Goal: Transaction & Acquisition: Purchase product/service

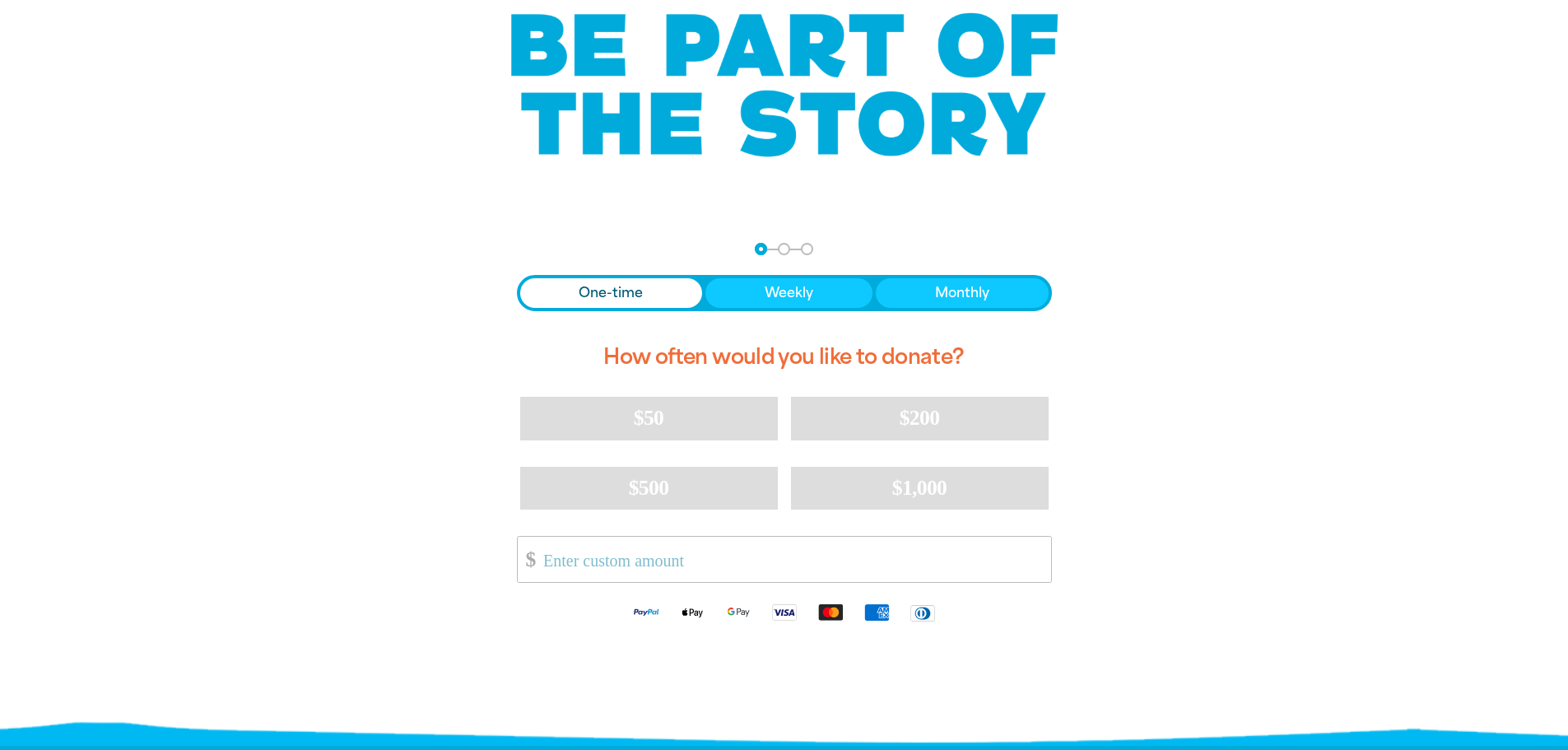
scroll to position [164, 0]
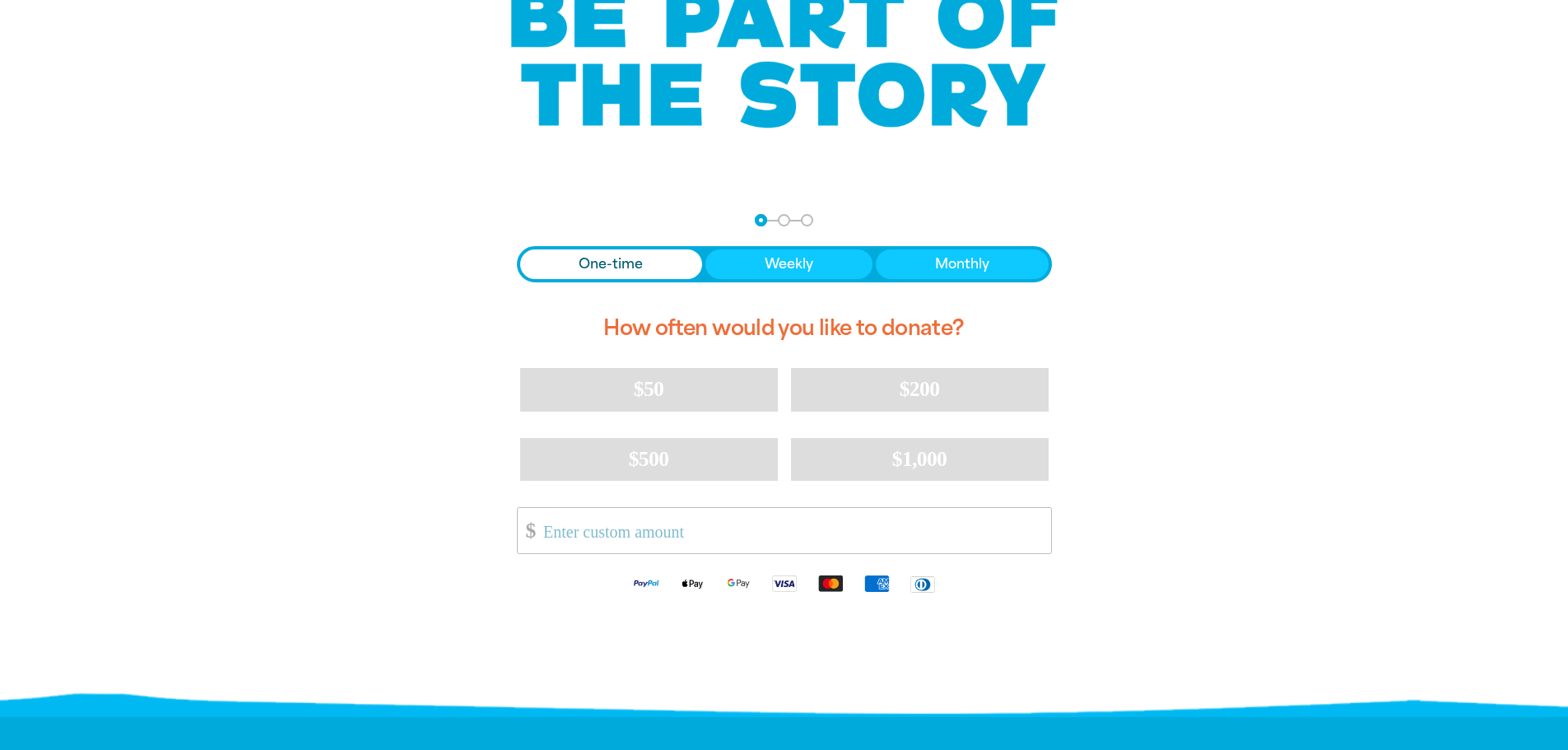
click at [597, 261] on span "One-time" at bounding box center [611, 264] width 65 height 20
click at [611, 530] on input "Other Amount" at bounding box center [791, 531] width 519 height 45
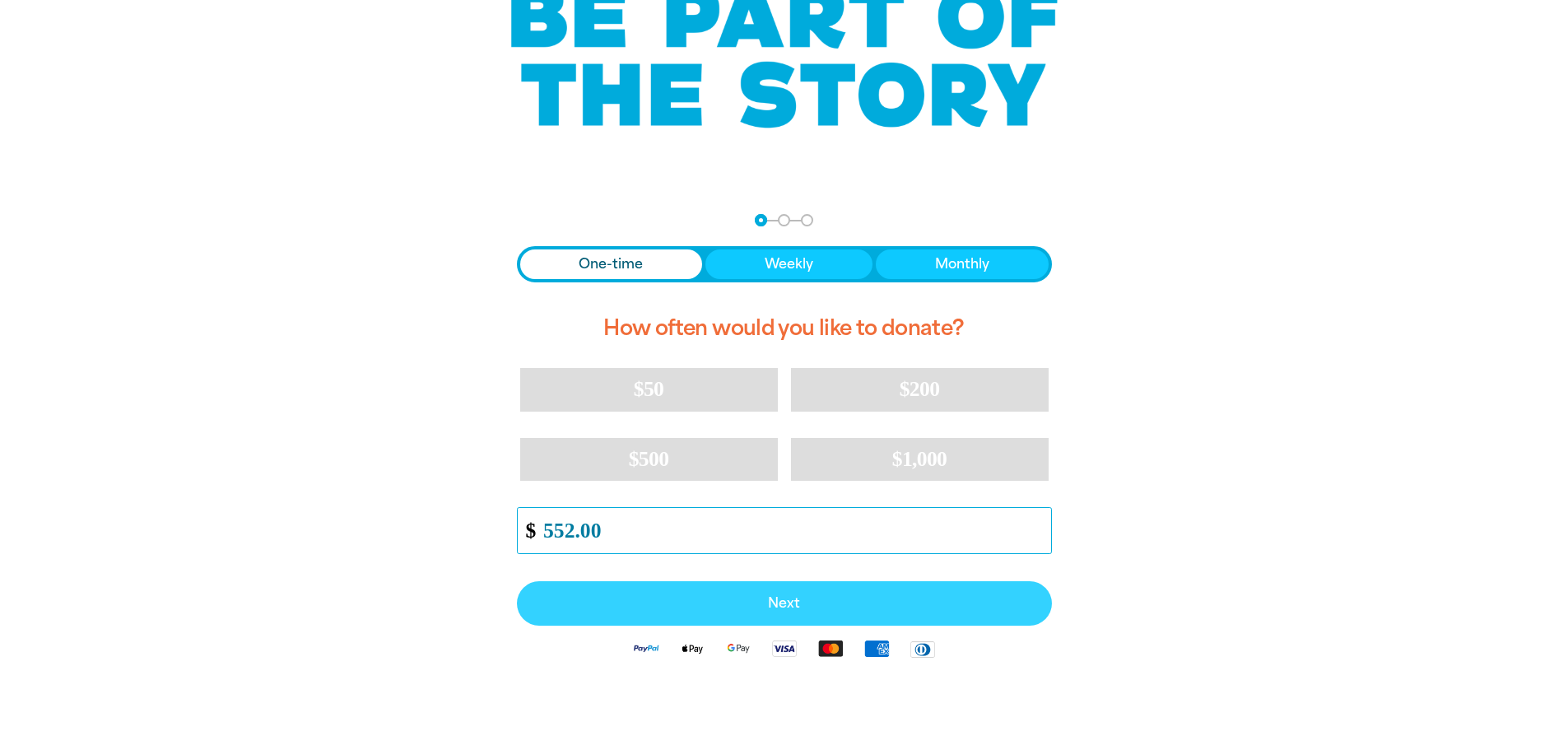
type input "552.00"
click at [774, 604] on span "Next" at bounding box center [784, 603] width 499 height 13
select select "AU"
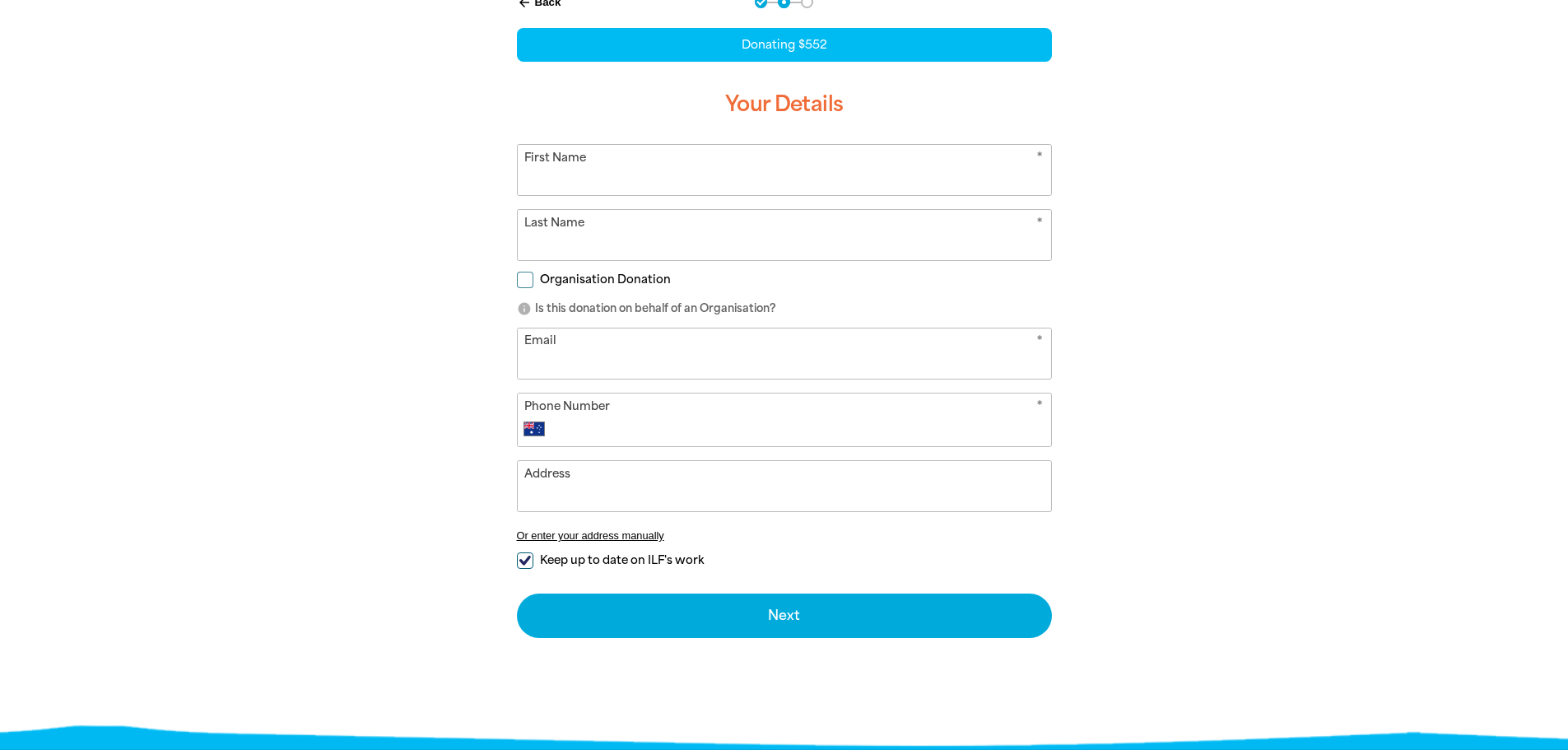
scroll to position [412, 0]
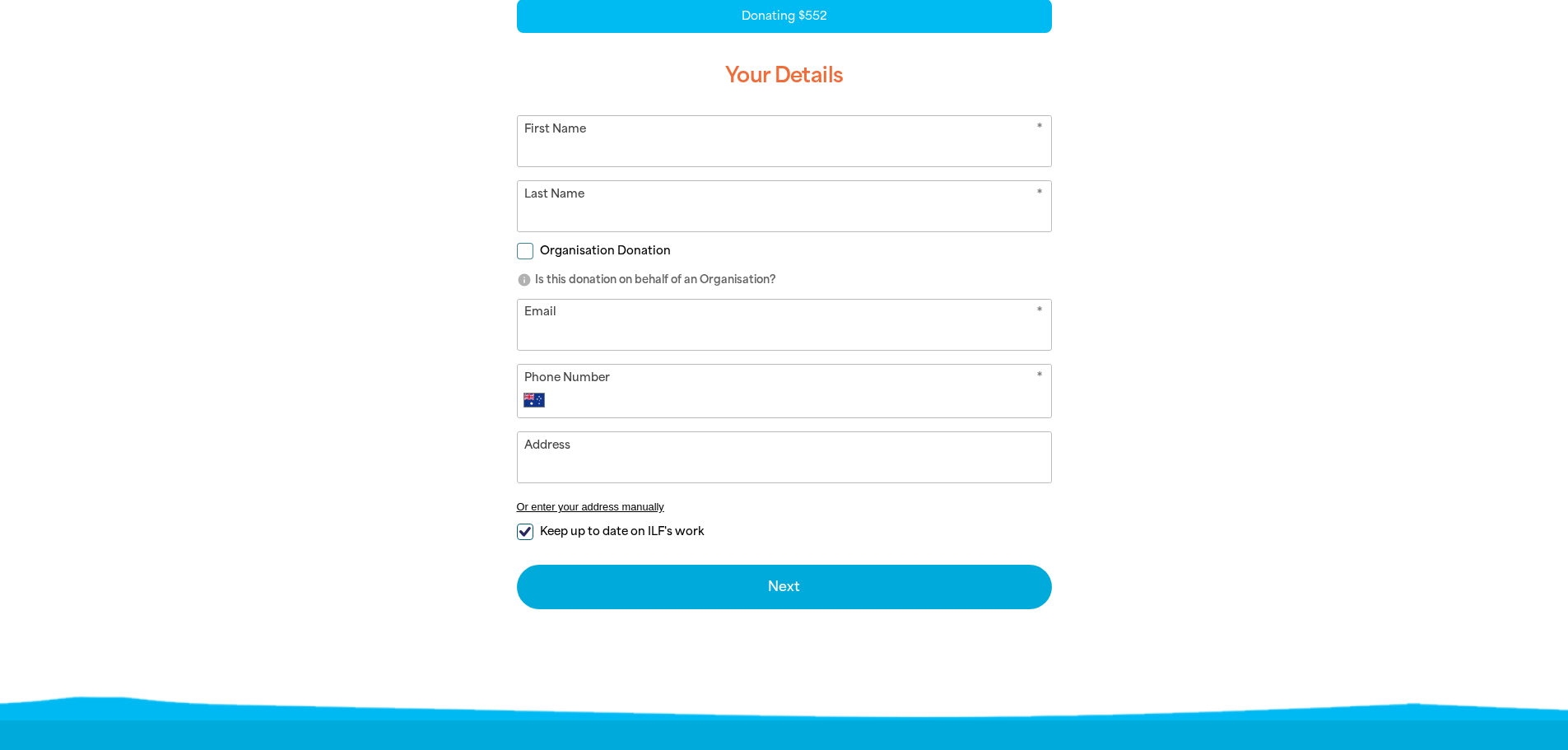
click at [540, 252] on span "Organisation Donation" at bounding box center [605, 250] width 131 height 16
click at [534, 252] on input "Organisation Donation" at bounding box center [525, 250] width 17 height 17
checkbox input "true"
select select "AU"
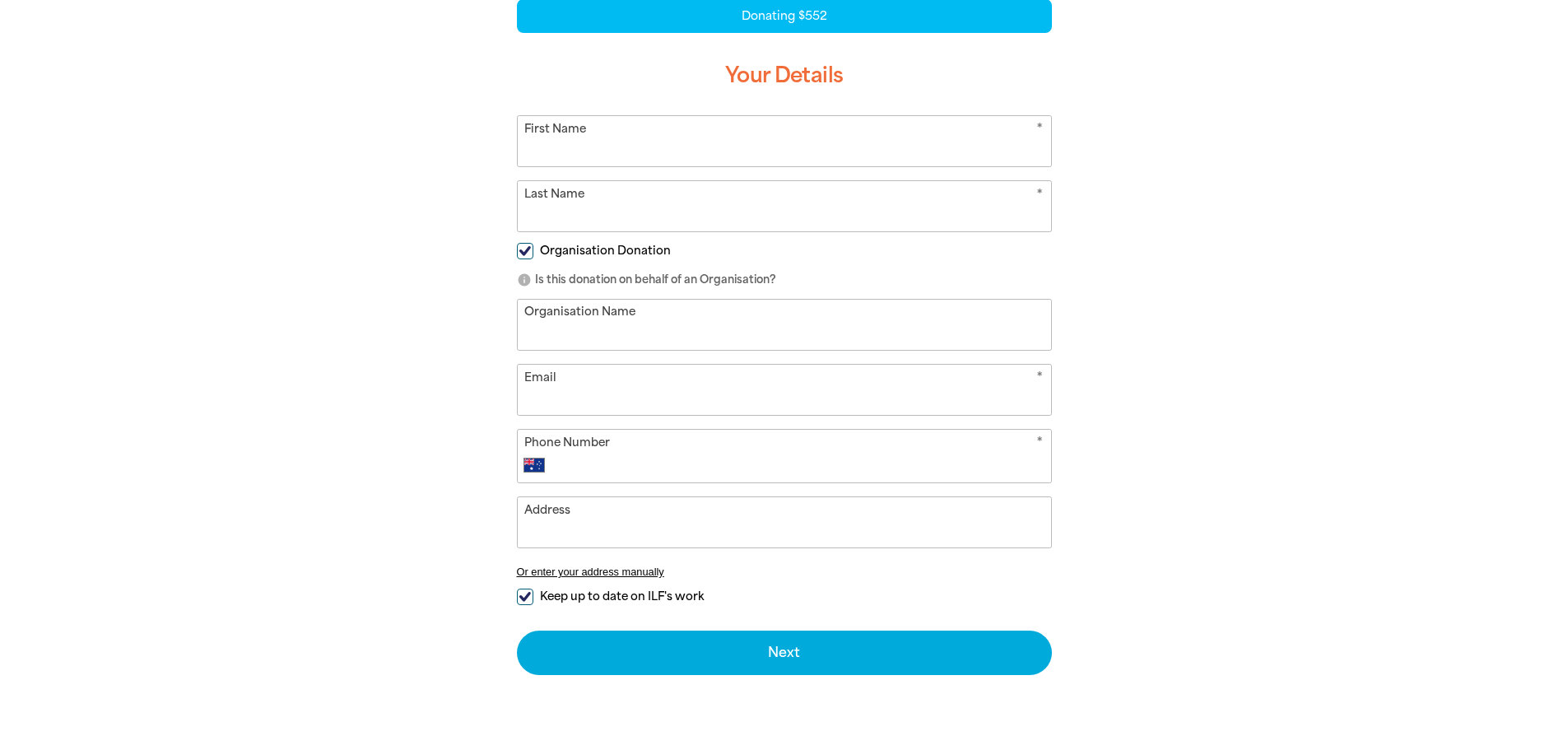
click at [588, 331] on input "Organisation Name" at bounding box center [785, 325] width 534 height 50
type input "Perth College Inc"
click at [578, 379] on input "Email" at bounding box center [785, 389] width 534 height 50
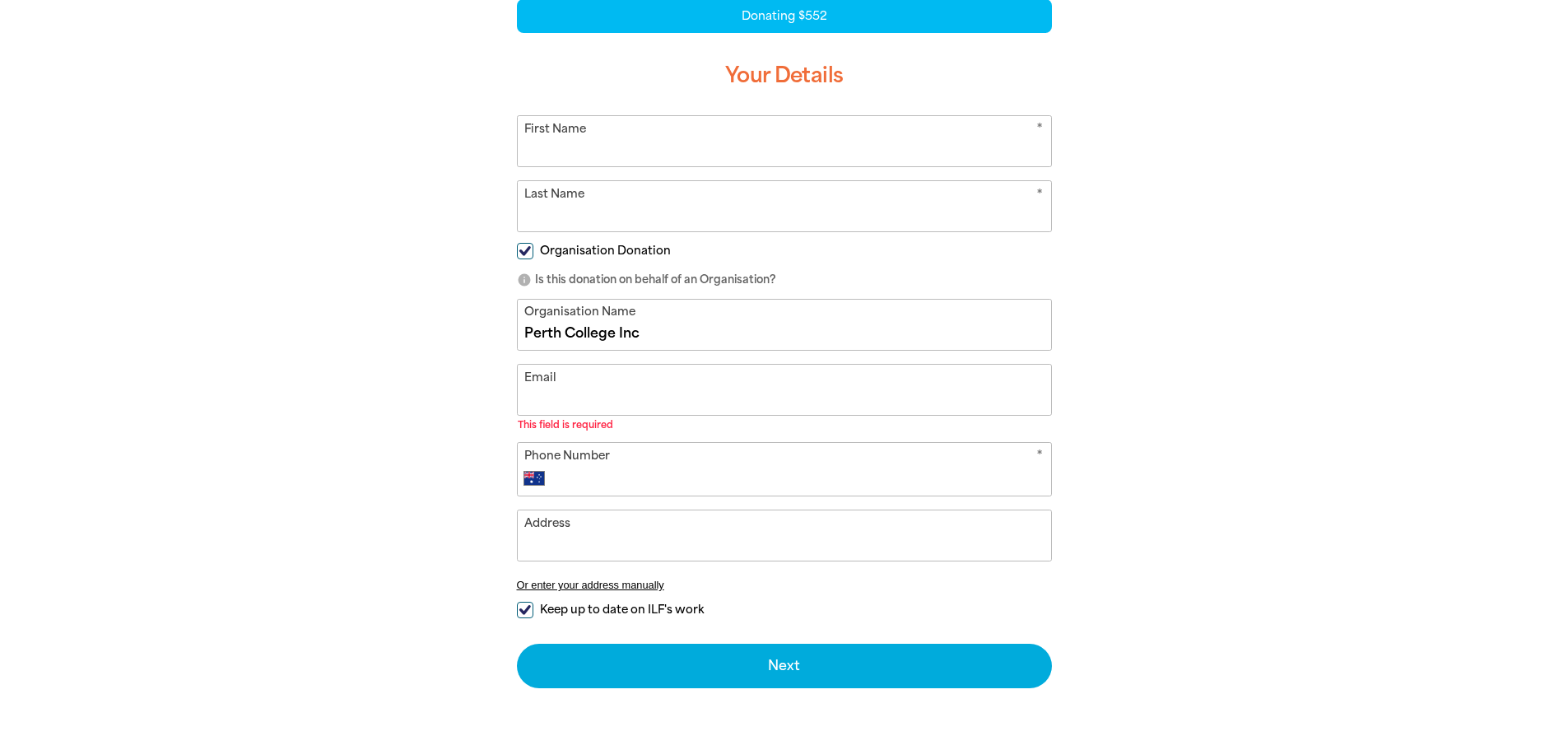
click at [561, 393] on input "Email" at bounding box center [785, 389] width 534 height 50
paste input "[EMAIL_ADDRESS][DOMAIN_NAME]"
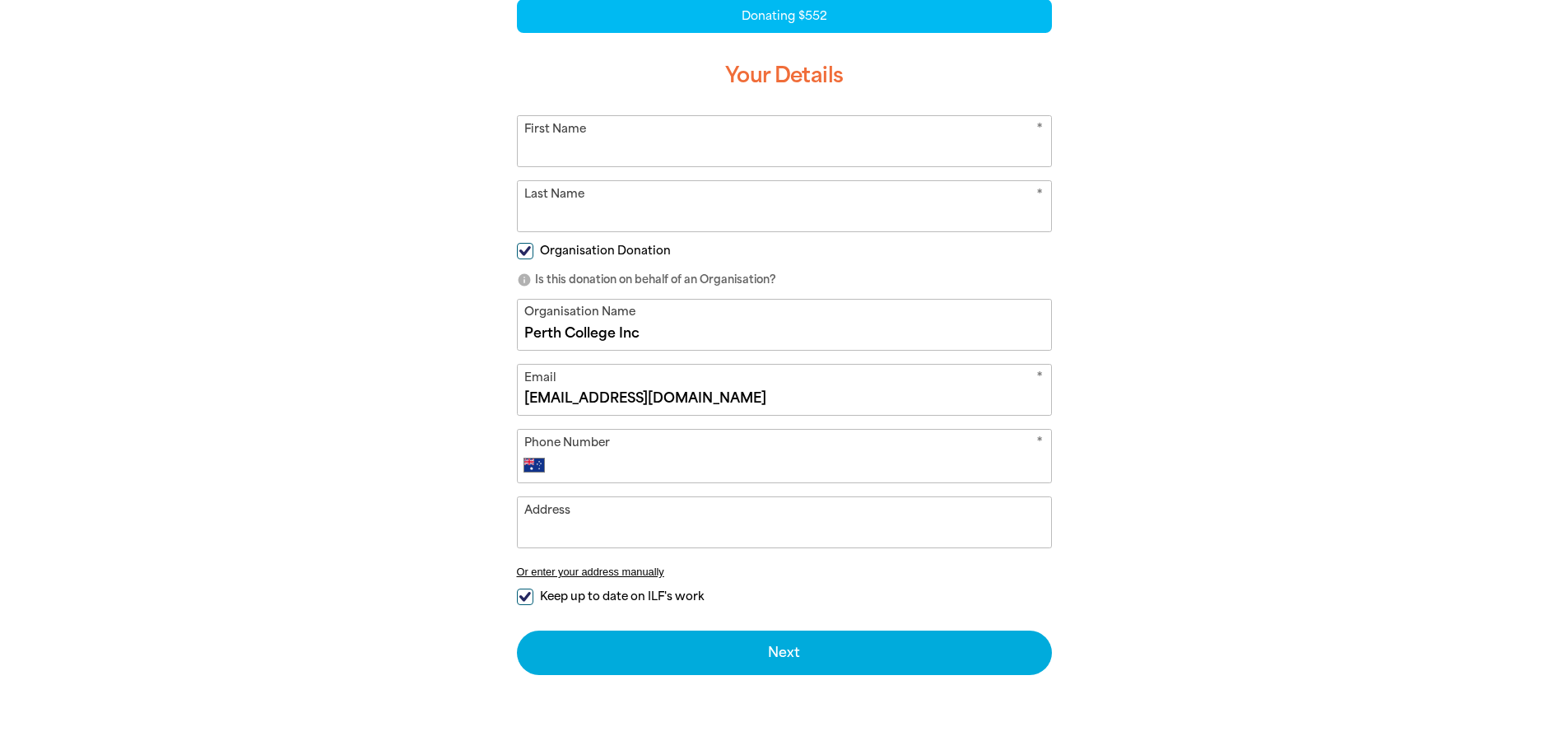
type input "[EMAIL_ADDRESS][DOMAIN_NAME]"
click at [680, 474] on input "Phone Number" at bounding box center [801, 465] width 487 height 20
type input "94712100"
click at [665, 537] on input "Address" at bounding box center [785, 522] width 534 height 50
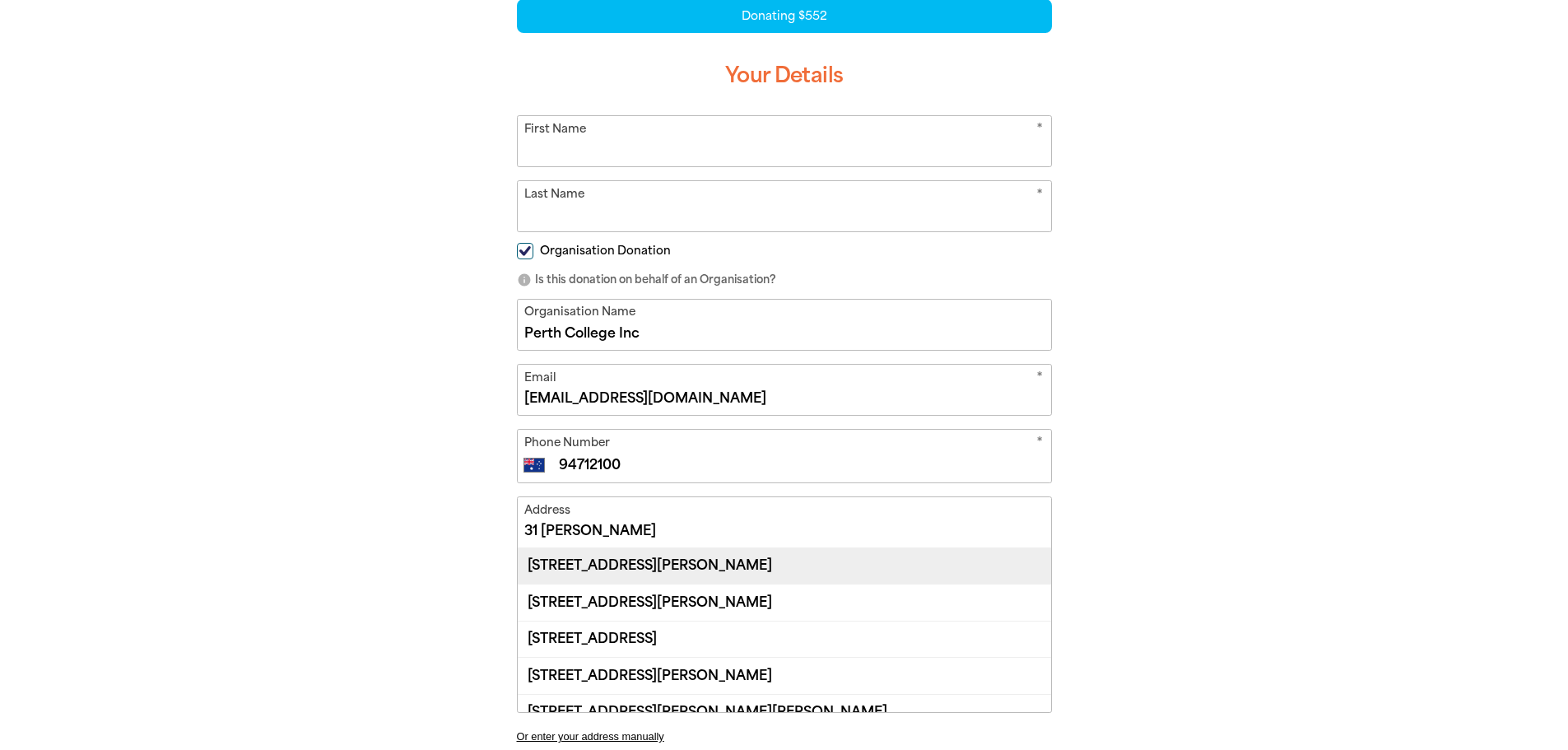
scroll to position [0, 0]
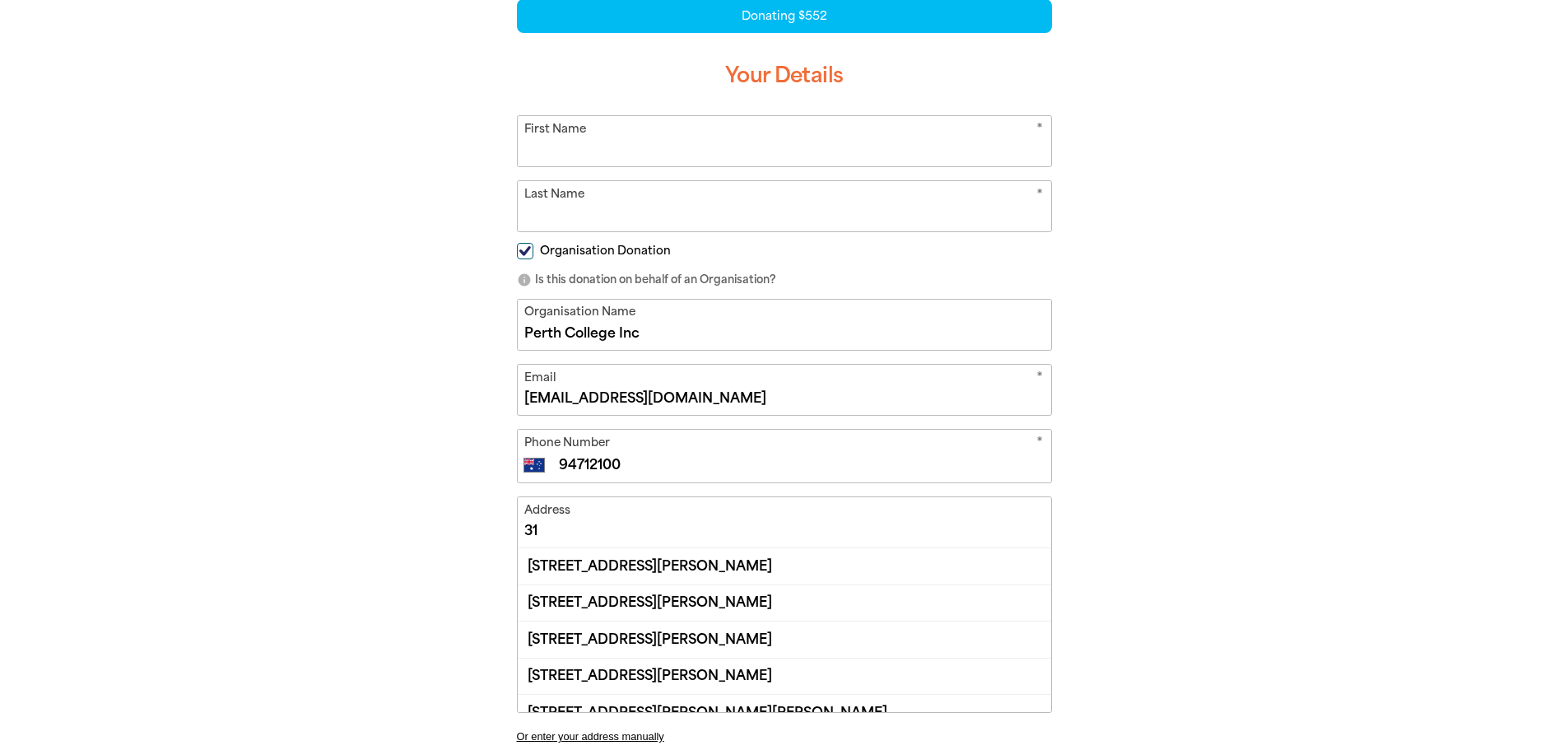
type input "3"
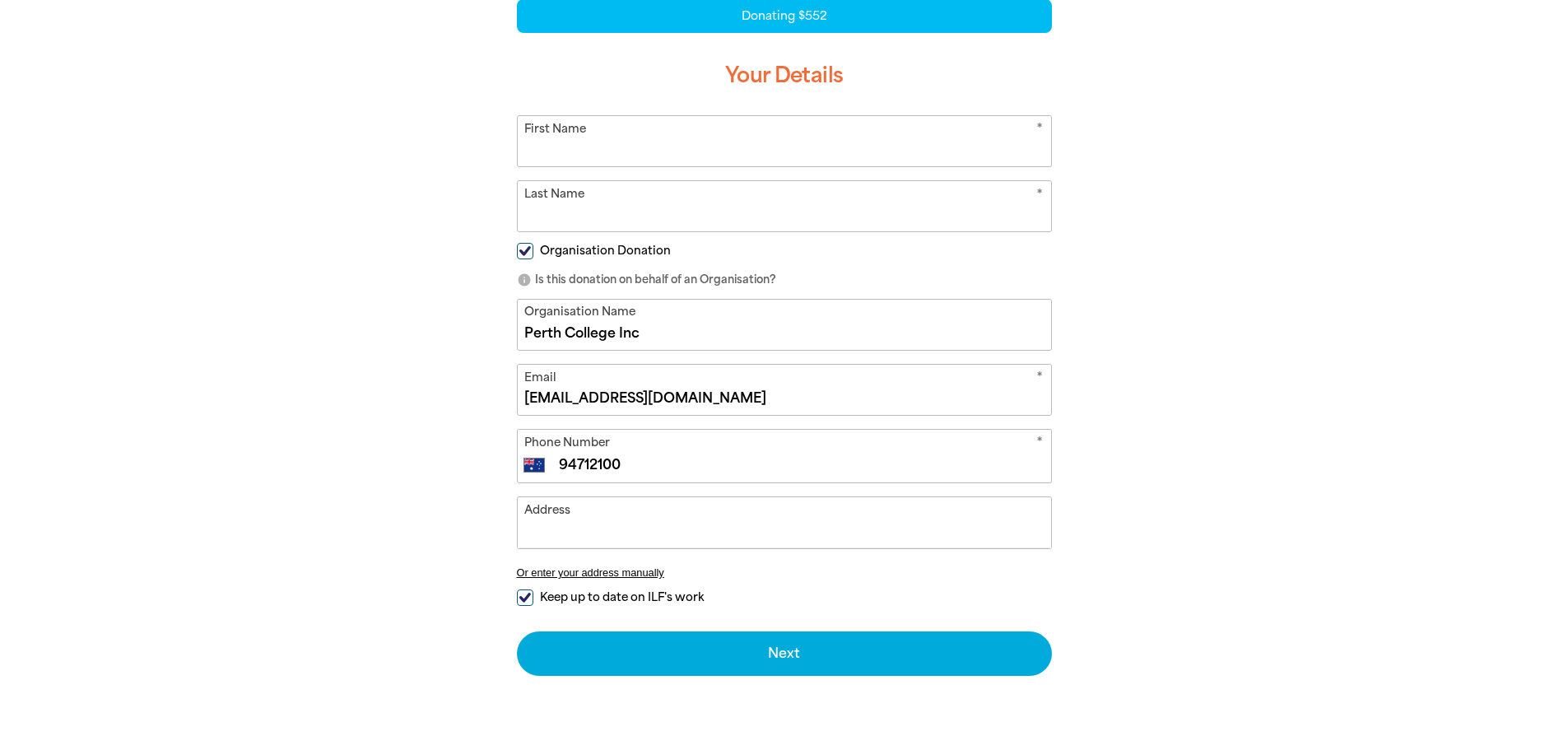
type input "p"
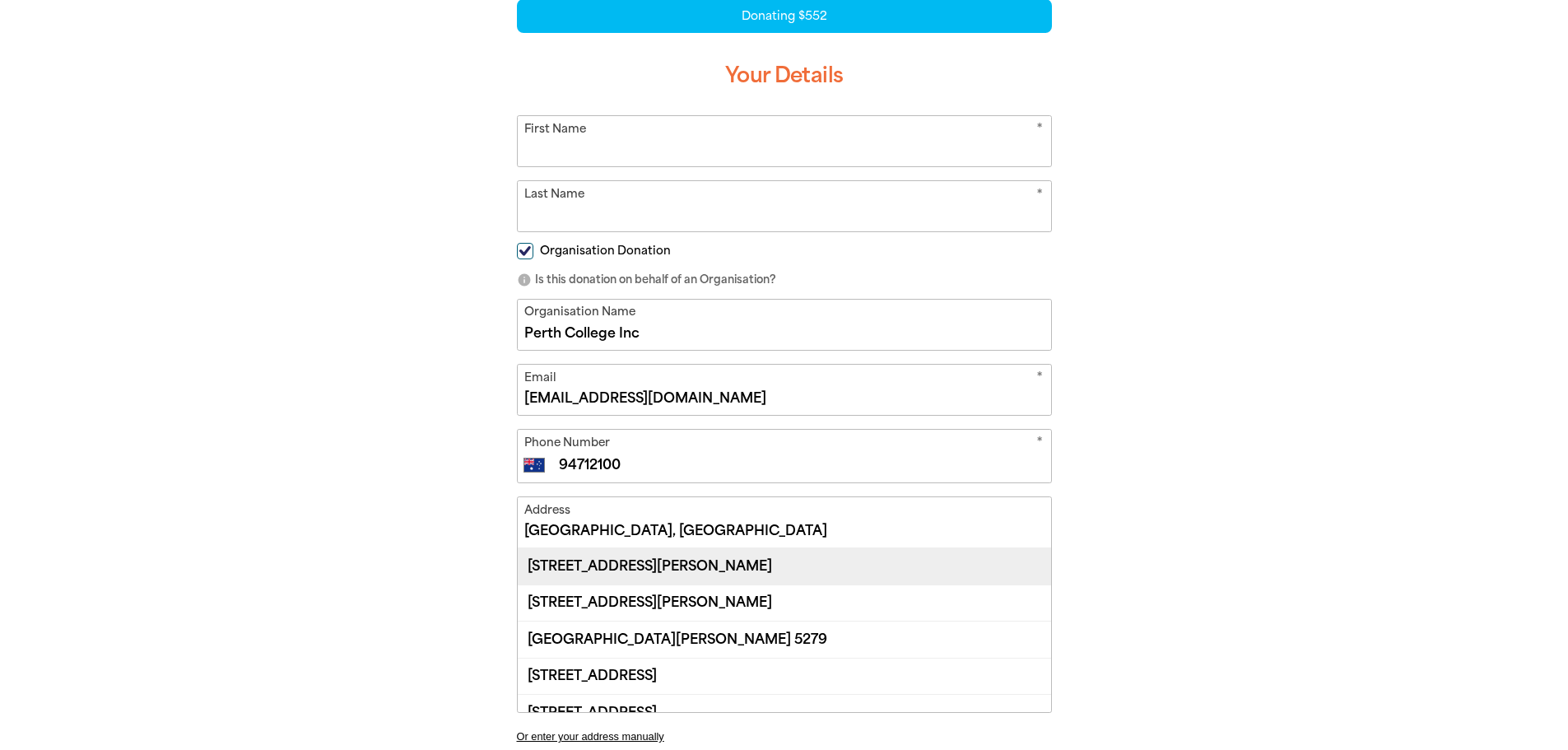
click at [777, 560] on div "[STREET_ADDRESS][PERSON_NAME]" at bounding box center [785, 566] width 534 height 35
type input "[STREET_ADDRESS][PERSON_NAME]"
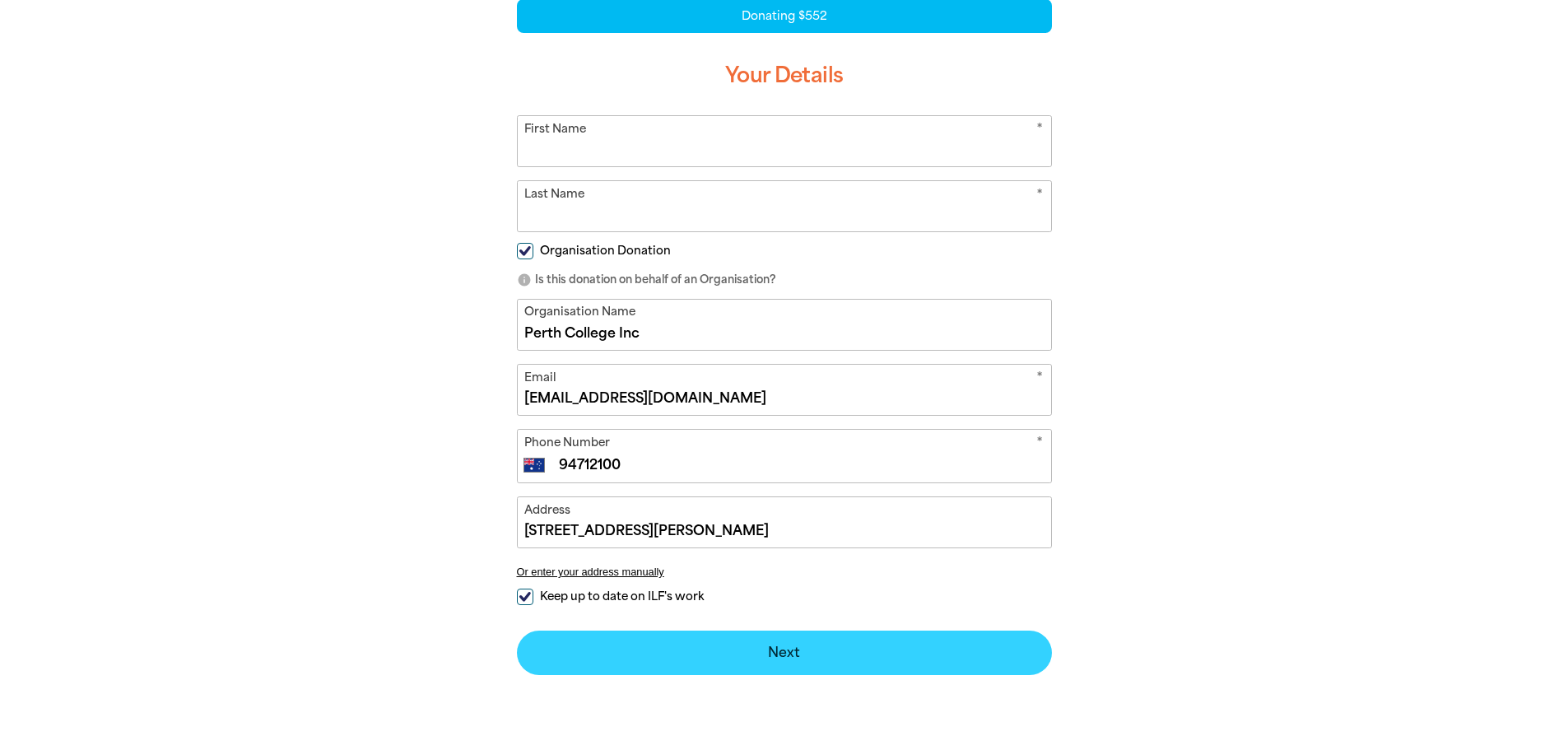
click at [787, 656] on button "Next chevron_right" at bounding box center [784, 652] width 535 height 44
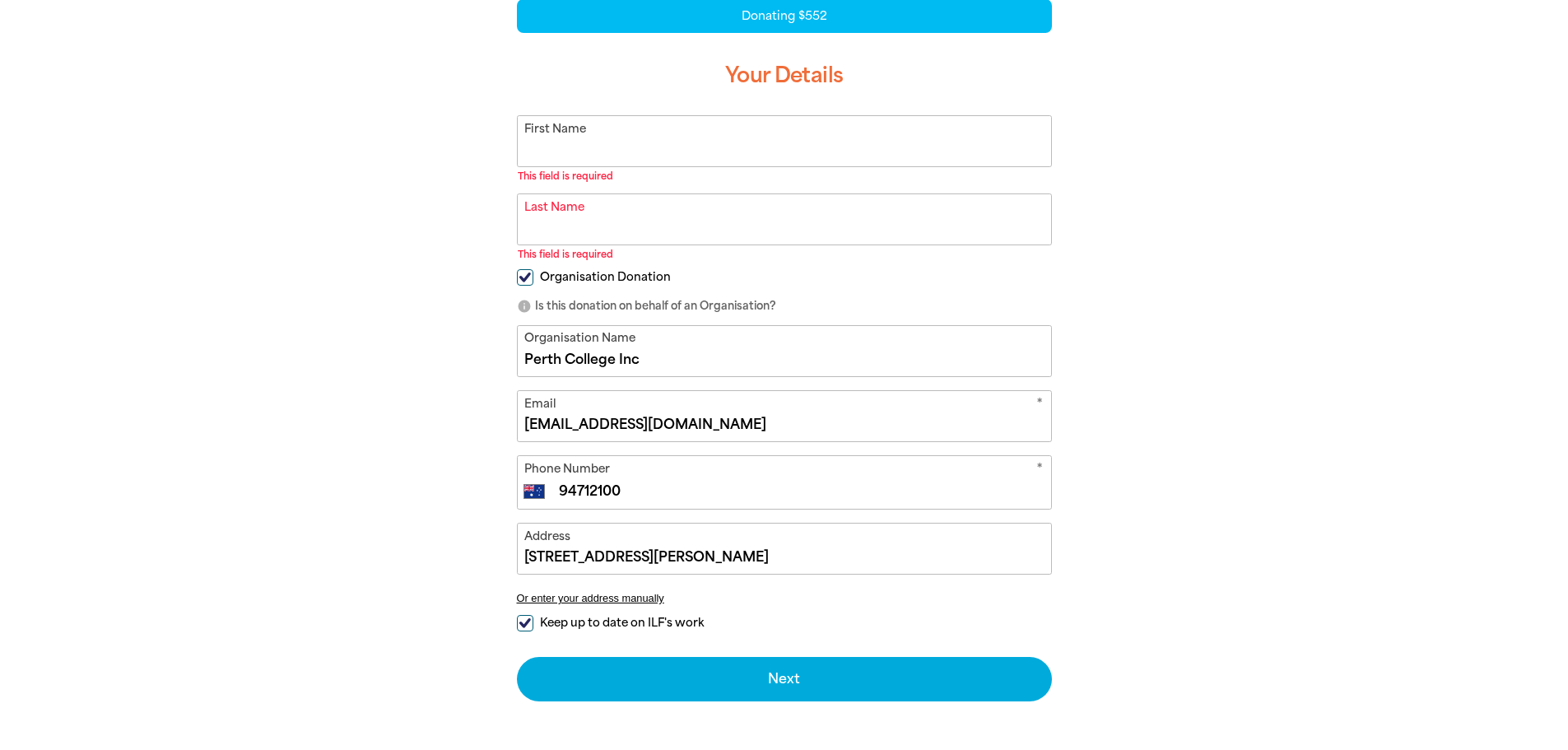
click at [604, 135] on input "First Name" at bounding box center [785, 141] width 534 height 50
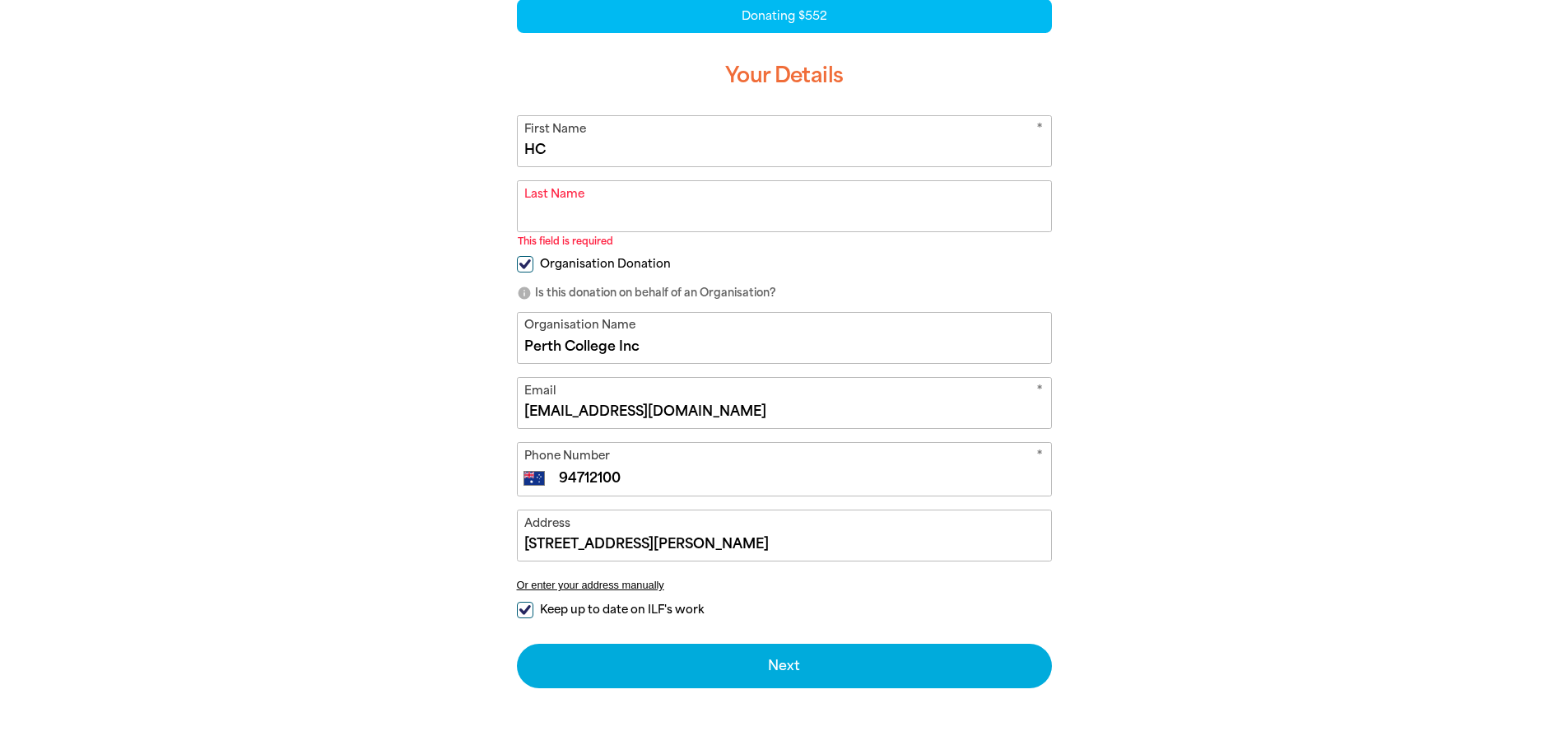
type input "H"
type input "[PERSON_NAME]"
click at [562, 216] on input "Last Name" at bounding box center [785, 205] width 534 height 50
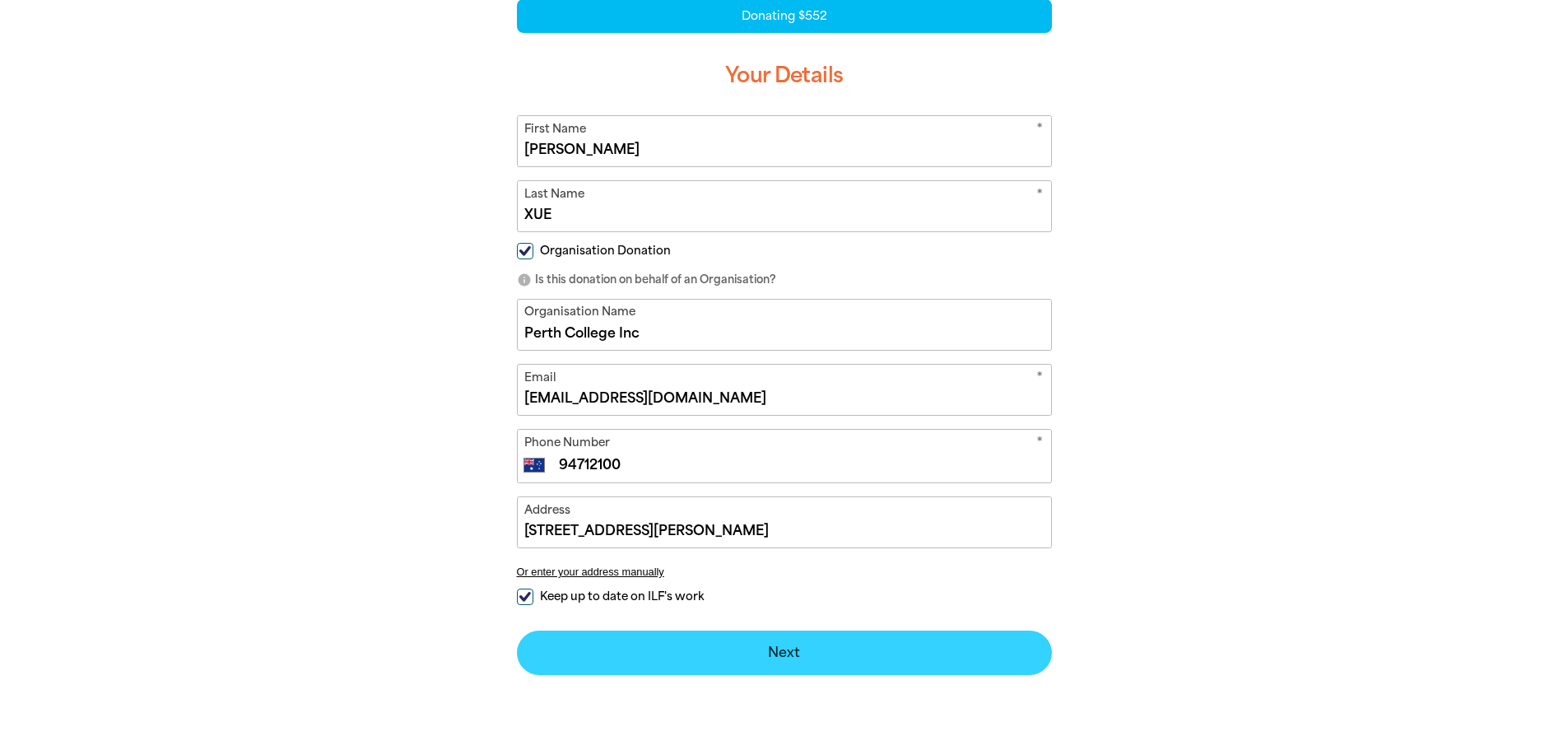
type input "XUE"
click at [772, 658] on button "Next chevron_right" at bounding box center [784, 652] width 535 height 44
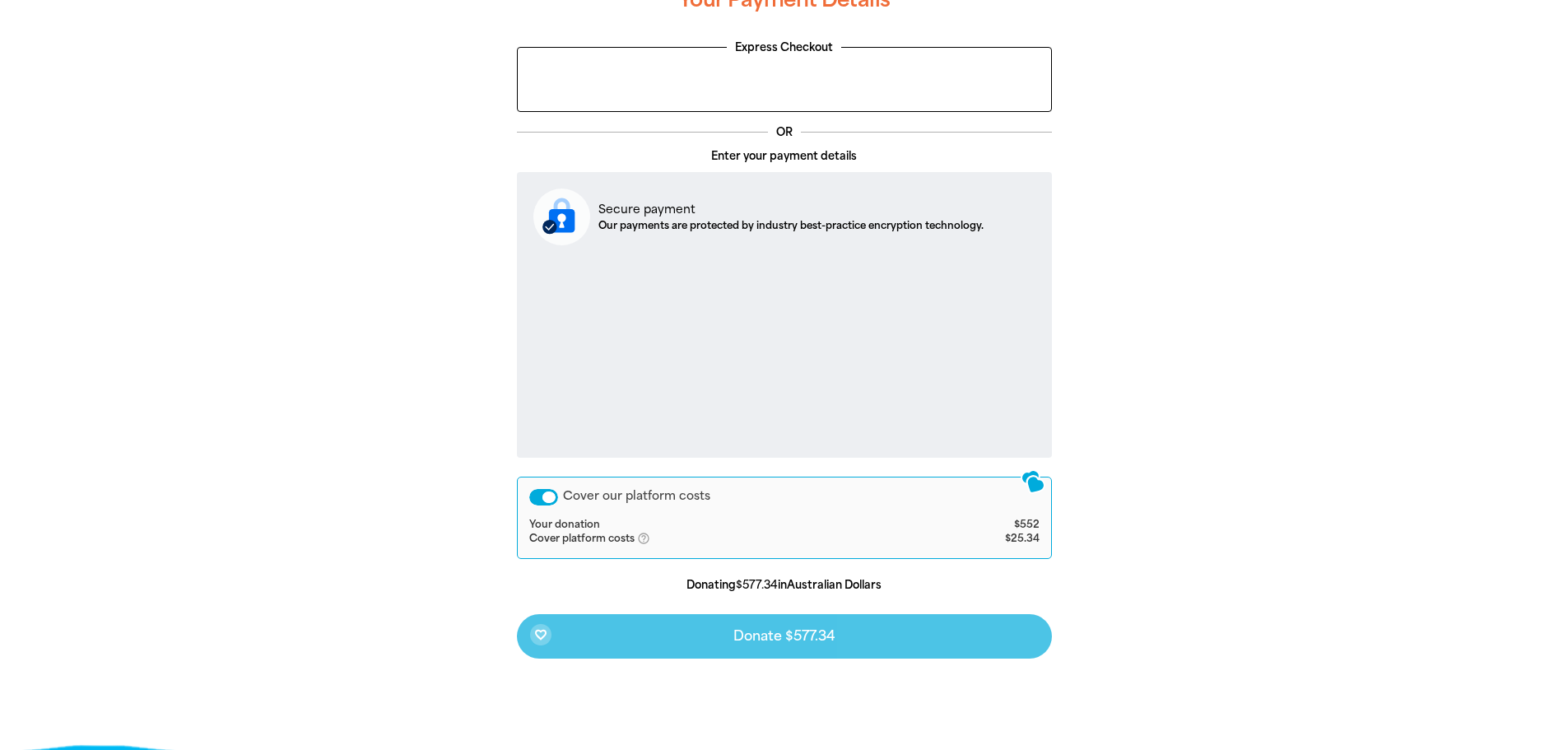
scroll to position [440, 0]
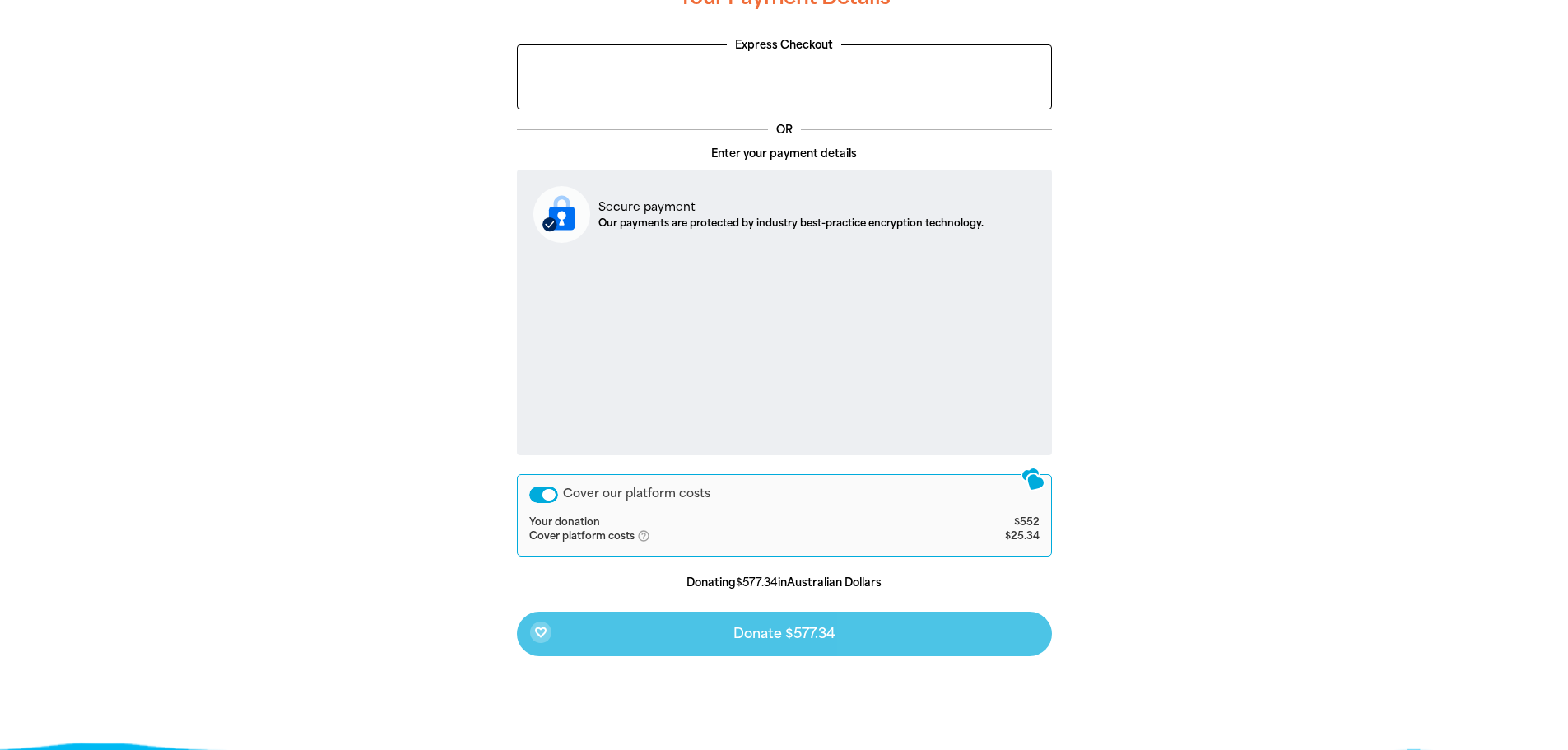
click at [535, 493] on div "Cover our platform costs" at bounding box center [543, 495] width 28 height 17
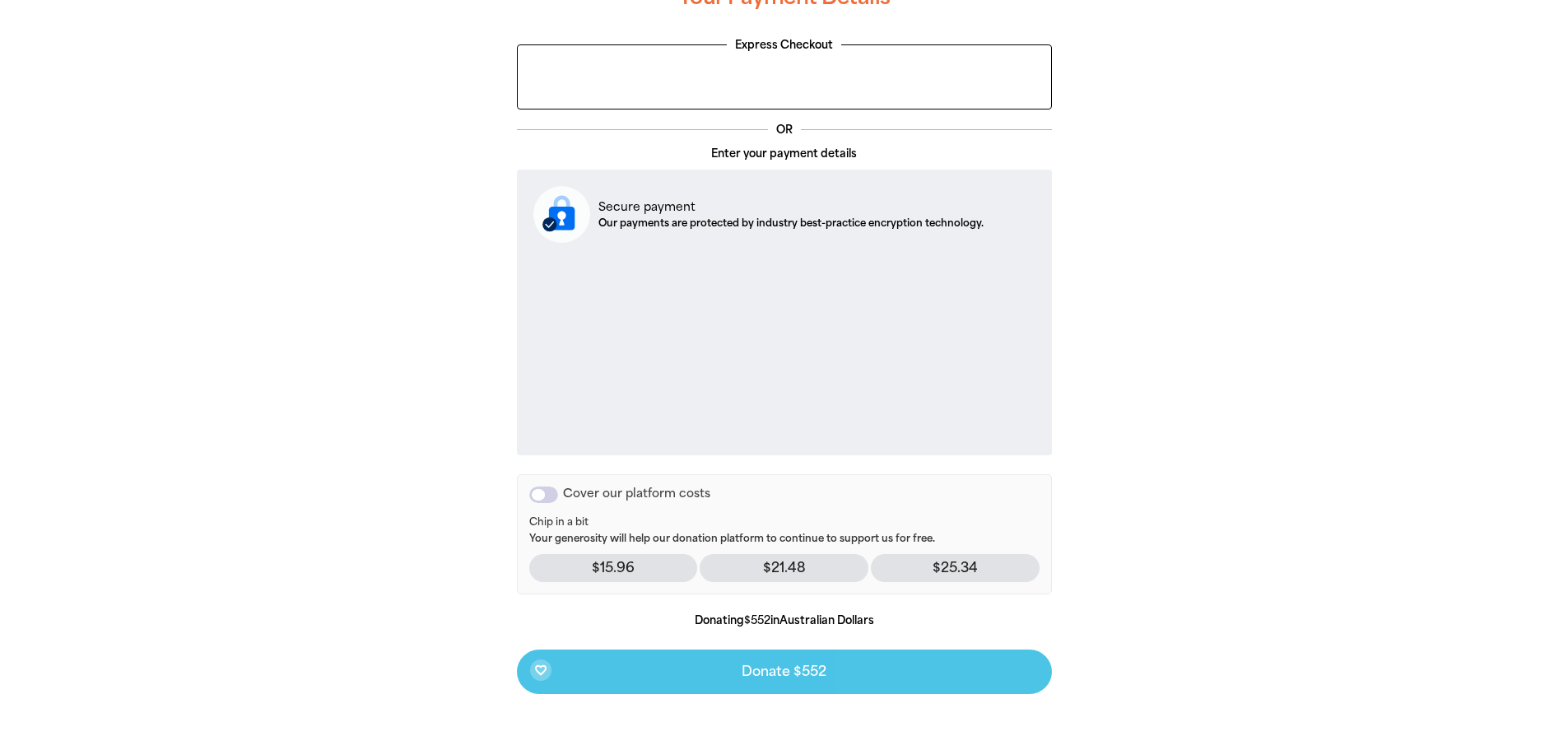
click at [794, 673] on div "favorite_border Donate $552" at bounding box center [784, 671] width 535 height 44
click at [759, 677] on div "favorite_border Donate $552" at bounding box center [784, 671] width 535 height 44
click at [758, 677] on div "favorite_border Donate $552" at bounding box center [784, 671] width 535 height 44
click at [756, 677] on div "favorite_border Donate $552" at bounding box center [784, 671] width 535 height 44
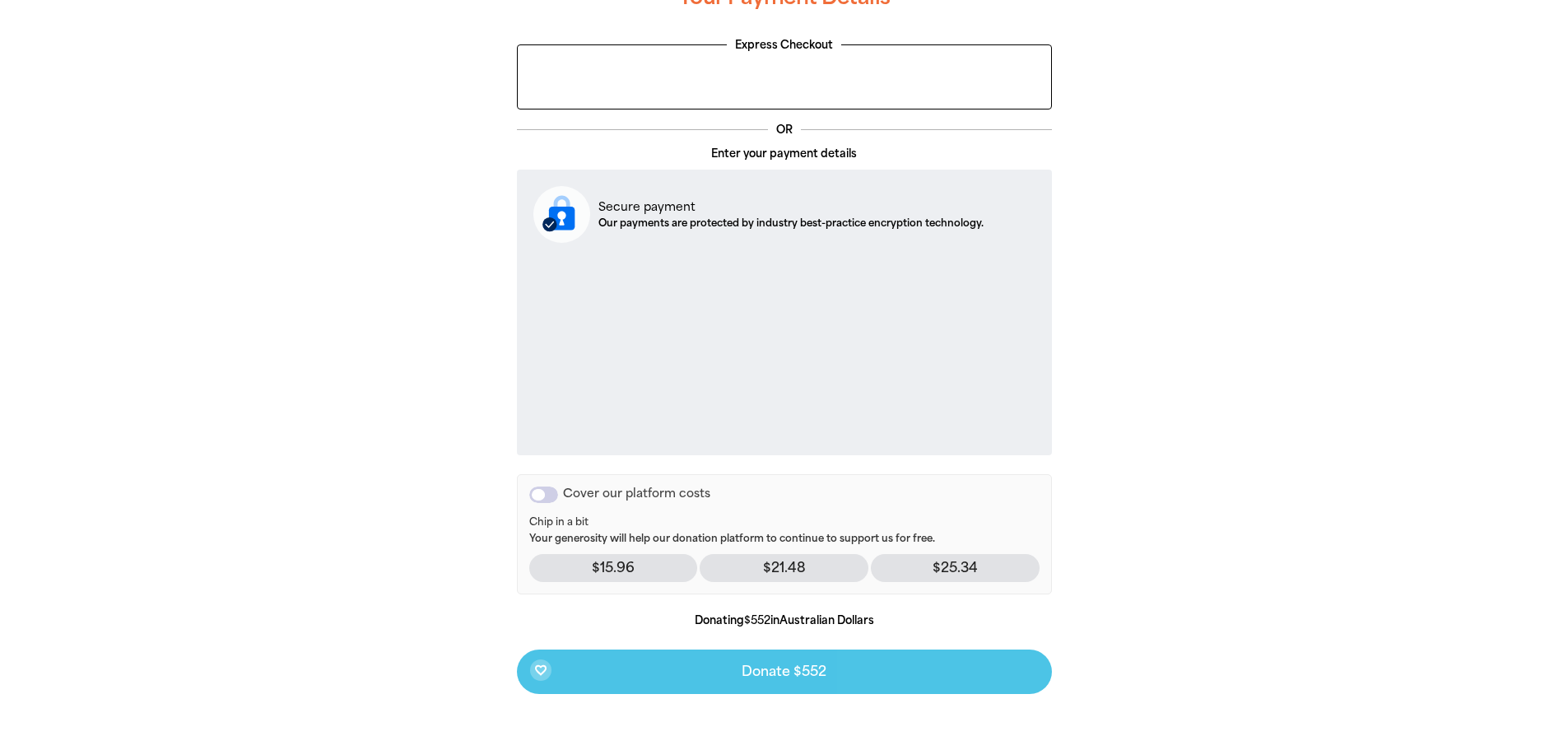
click at [756, 677] on div "favorite_border Donate $552" at bounding box center [784, 671] width 535 height 44
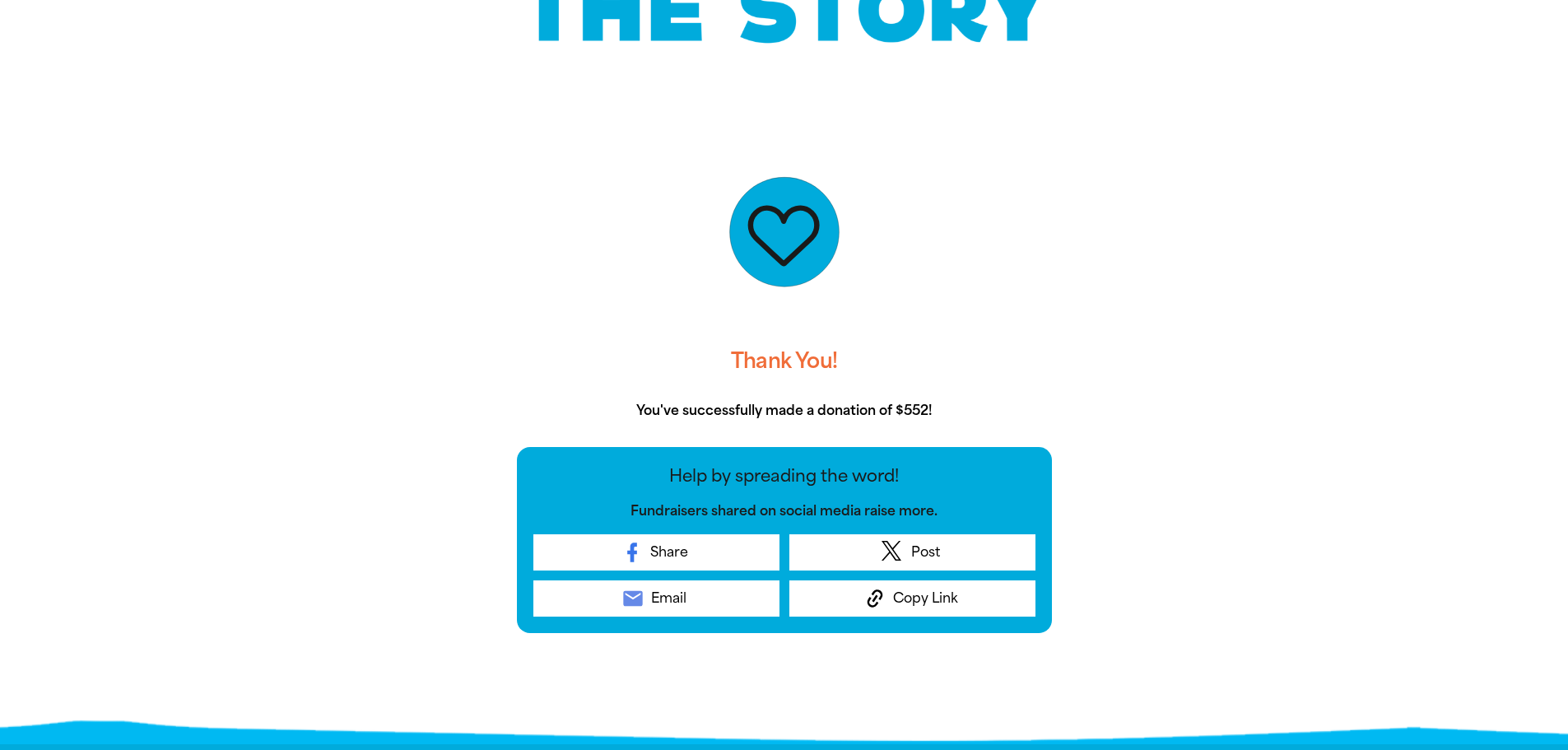
scroll to position [253, 0]
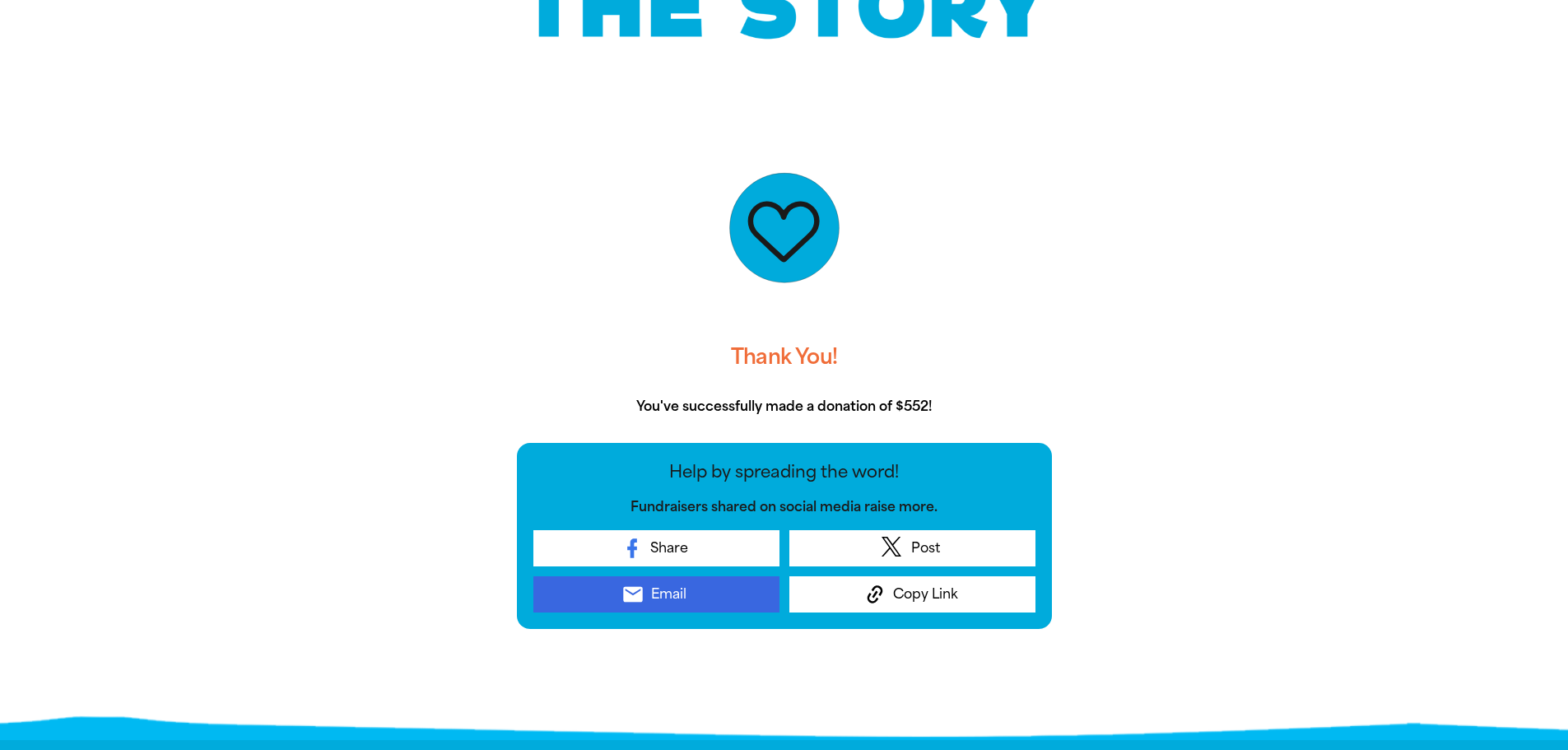
click at [652, 605] on link "email Email" at bounding box center [657, 594] width 246 height 36
